Goal: Information Seeking & Learning: Learn about a topic

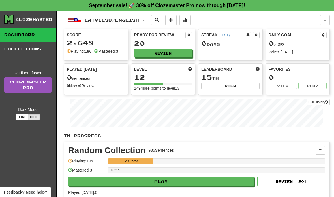
click at [103, 180] on button "Play" at bounding box center [161, 182] width 186 height 10
select select "**"
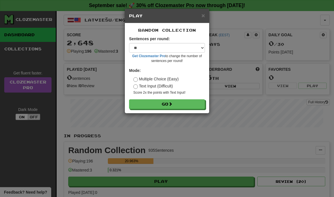
click at [167, 105] on button "Go" at bounding box center [167, 104] width 76 height 10
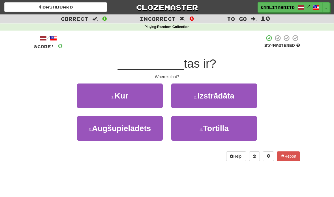
click at [111, 95] on small "1 ." at bounding box center [112, 97] width 3 height 5
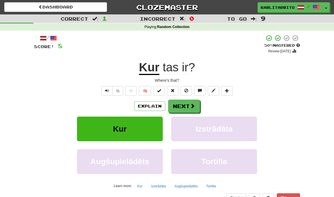
click at [189, 108] on button "Next" at bounding box center [184, 106] width 32 height 13
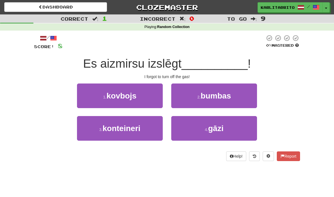
click at [232, 129] on button "4 . gāzi" at bounding box center [214, 128] width 86 height 25
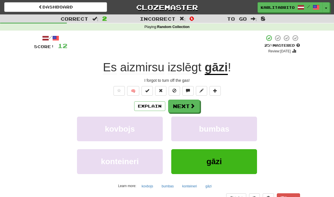
click at [187, 105] on button "Next" at bounding box center [184, 106] width 32 height 13
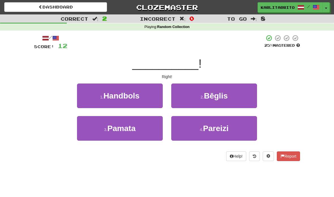
click at [230, 127] on button "4 . Pareizi" at bounding box center [214, 128] width 86 height 25
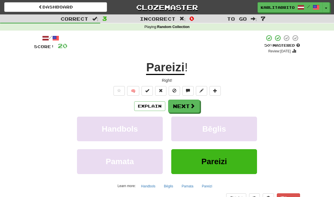
click at [178, 105] on button "Next" at bounding box center [184, 106] width 32 height 13
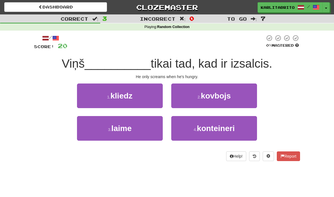
click at [125, 93] on span "kliedz" at bounding box center [121, 95] width 22 height 9
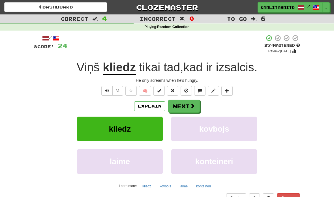
click at [104, 90] on button "Text-to-speech controls" at bounding box center [106, 91] width 11 height 10
click at [108, 89] on span "Text-to-speech controls" at bounding box center [107, 91] width 4 height 4
click at [107, 87] on button "Text-to-speech controls" at bounding box center [106, 91] width 11 height 10
click at [151, 107] on button "Explain" at bounding box center [149, 106] width 31 height 10
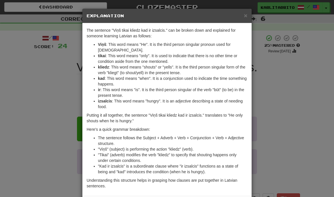
click at [245, 19] on span "×" at bounding box center [245, 15] width 3 height 7
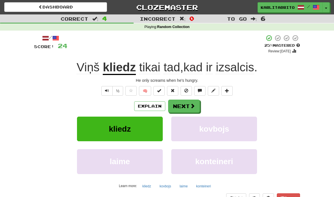
click at [190, 108] on button "Next" at bounding box center [184, 106] width 32 height 13
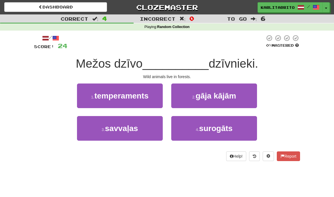
click at [112, 99] on span "temperaments" at bounding box center [121, 95] width 54 height 9
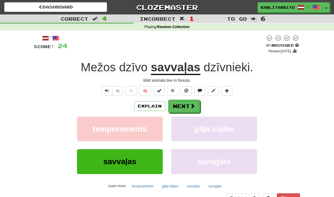
click at [150, 105] on button "Explain" at bounding box center [149, 106] width 31 height 10
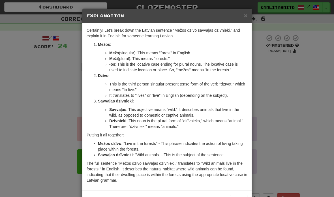
click at [242, 16] on h5 "Explanation" at bounding box center [167, 16] width 161 height 6
click at [243, 17] on h5 "Explanation" at bounding box center [167, 16] width 161 height 6
click at [245, 16] on span "×" at bounding box center [245, 15] width 3 height 7
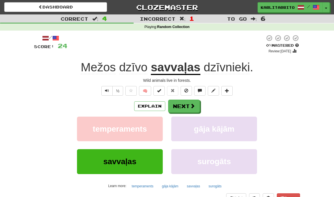
click at [107, 90] on span "Text-to-speech controls" at bounding box center [107, 91] width 4 height 4
click at [184, 106] on button "Next" at bounding box center [184, 106] width 32 height 13
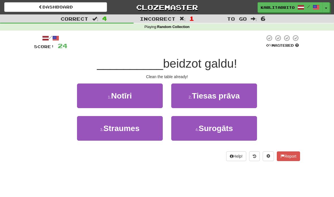
click at [127, 97] on span "Notīri" at bounding box center [121, 95] width 21 height 9
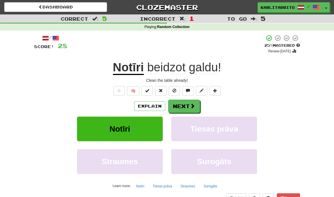
click at [184, 108] on button "Next" at bounding box center [184, 106] width 32 height 13
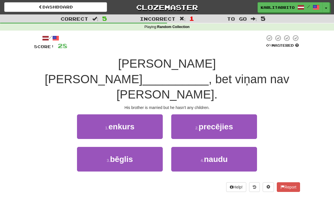
click at [218, 122] on span "precējies" at bounding box center [216, 126] width 34 height 9
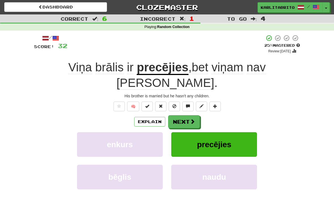
click at [187, 115] on button "Next" at bounding box center [184, 121] width 32 height 13
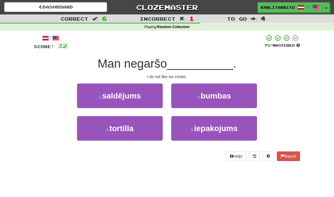
click at [127, 95] on span "saldējums" at bounding box center [121, 95] width 39 height 9
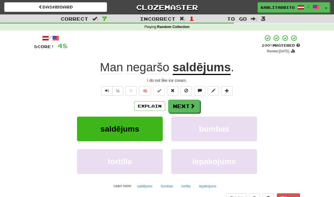
click at [181, 108] on button "Next" at bounding box center [184, 106] width 32 height 13
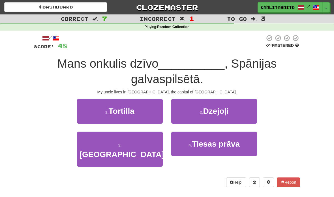
click at [132, 150] on span "Madridē" at bounding box center [122, 154] width 85 height 9
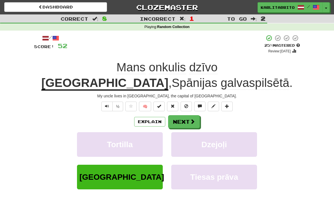
click at [187, 120] on button "Next" at bounding box center [184, 121] width 32 height 13
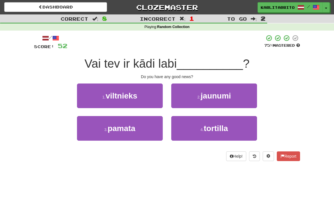
click at [225, 99] on span "jaunumi" at bounding box center [216, 95] width 30 height 9
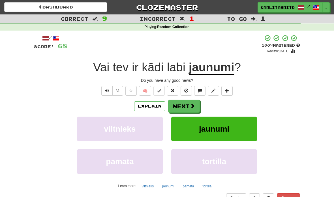
click at [187, 107] on button "Next" at bounding box center [184, 106] width 32 height 13
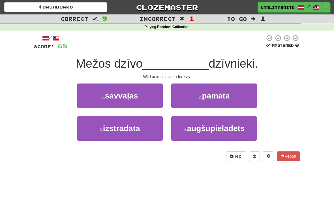
click at [129, 95] on span "savvaļas" at bounding box center [121, 95] width 33 height 9
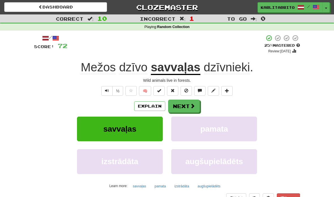
click at [185, 107] on button "Next" at bounding box center [184, 106] width 32 height 13
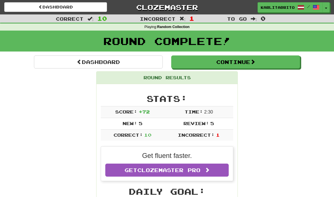
click at [240, 63] on button "Continue" at bounding box center [235, 61] width 129 height 13
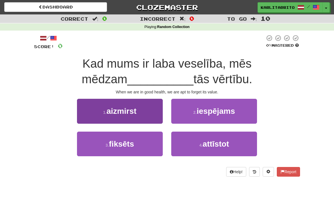
click at [130, 108] on span "aizmirst" at bounding box center [121, 111] width 30 height 9
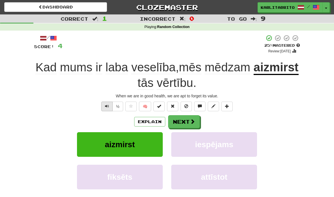
click at [108, 106] on span "Text-to-speech controls" at bounding box center [107, 106] width 4 height 4
click at [181, 122] on button "Next" at bounding box center [184, 122] width 32 height 13
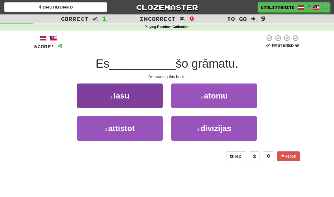
click at [121, 93] on span "lasu" at bounding box center [122, 95] width 16 height 9
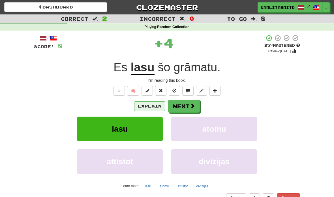
click at [143, 104] on button "Explain" at bounding box center [149, 106] width 31 height 10
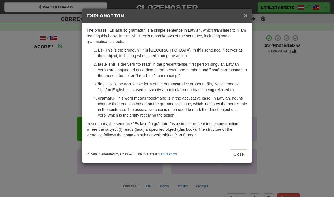
click at [246, 18] on span "×" at bounding box center [245, 15] width 3 height 7
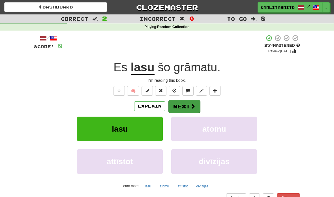
click at [187, 104] on button "Next" at bounding box center [184, 106] width 32 height 13
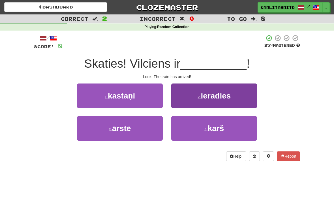
click at [231, 96] on span "ieradies" at bounding box center [216, 95] width 30 height 9
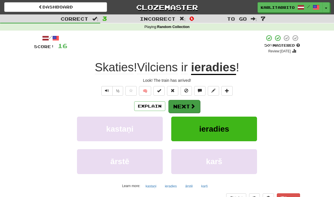
click at [185, 104] on button "Next" at bounding box center [184, 106] width 32 height 13
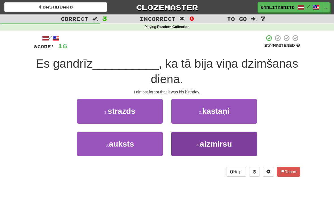
click at [226, 141] on span "aizmirsu" at bounding box center [216, 144] width 32 height 9
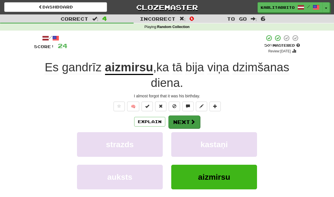
click at [192, 121] on span at bounding box center [192, 121] width 5 height 5
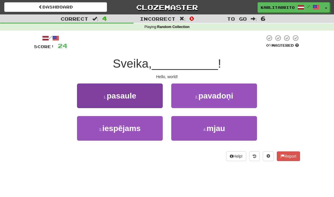
click at [131, 99] on span "pasaule" at bounding box center [121, 95] width 29 height 9
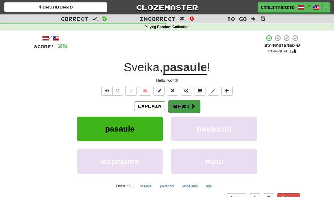
click at [188, 105] on button "Next" at bounding box center [184, 106] width 32 height 13
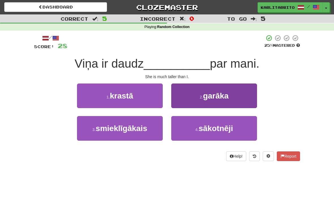
click at [234, 92] on button "2 . garāka" at bounding box center [214, 96] width 86 height 25
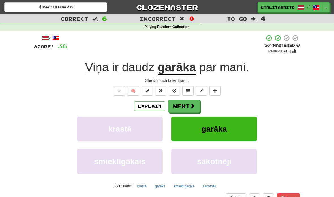
click at [229, 127] on button "garāka" at bounding box center [214, 129] width 86 height 25
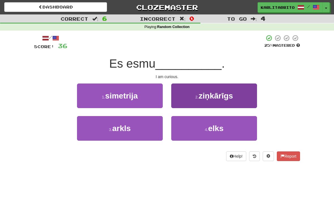
click at [234, 97] on button "2 . ziņkārīgs" at bounding box center [214, 96] width 86 height 25
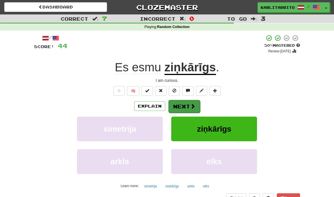
click at [187, 105] on button "Next" at bounding box center [184, 106] width 32 height 13
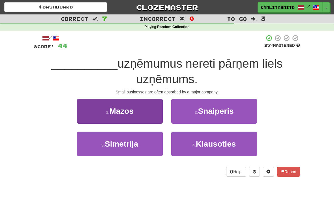
click at [132, 107] on span "Mazos" at bounding box center [121, 111] width 24 height 9
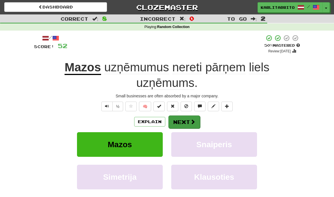
click at [182, 120] on button "Next" at bounding box center [184, 122] width 32 height 13
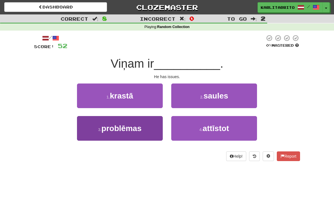
click at [126, 127] on span "problēmas" at bounding box center [121, 128] width 40 height 9
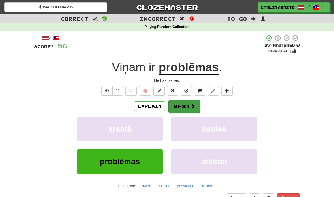
click at [184, 105] on button "Next" at bounding box center [184, 106] width 32 height 13
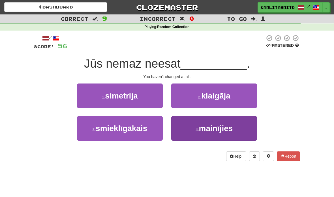
click at [226, 124] on span "mainījies" at bounding box center [216, 128] width 34 height 9
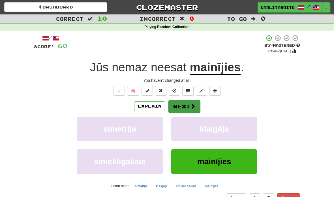
click at [186, 109] on button "Next" at bounding box center [184, 106] width 32 height 13
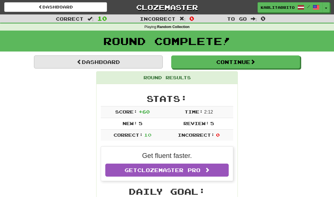
click at [97, 63] on link "Dashboard" at bounding box center [98, 61] width 129 height 13
